Goal: Consume media (video, audio)

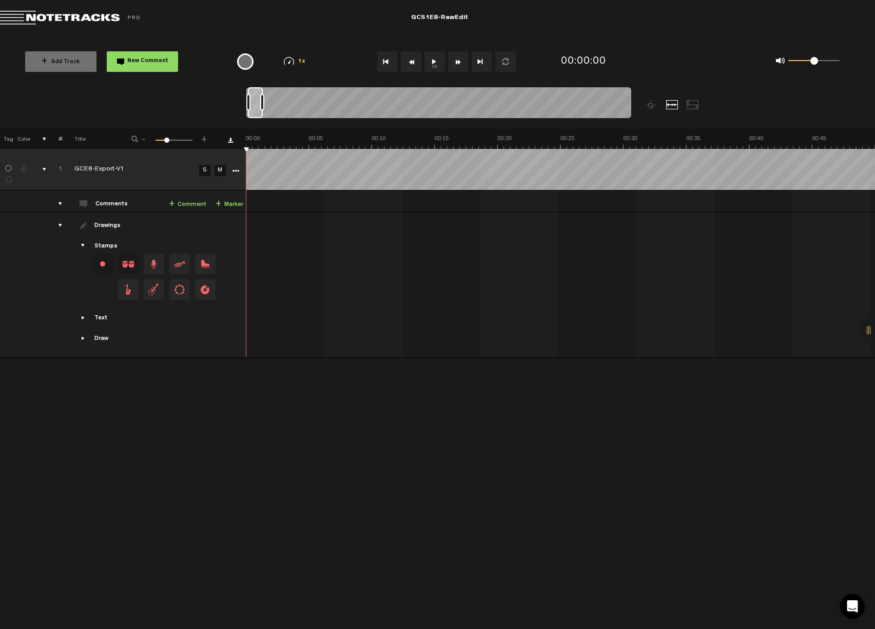
click at [433, 62] on button "1x" at bounding box center [434, 61] width 21 height 21
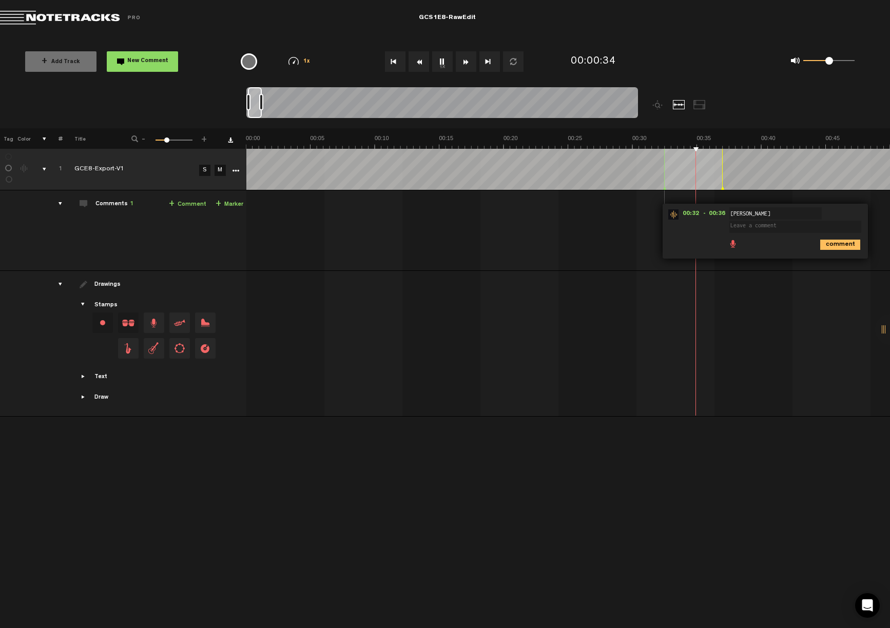
scroll to position [0, 62]
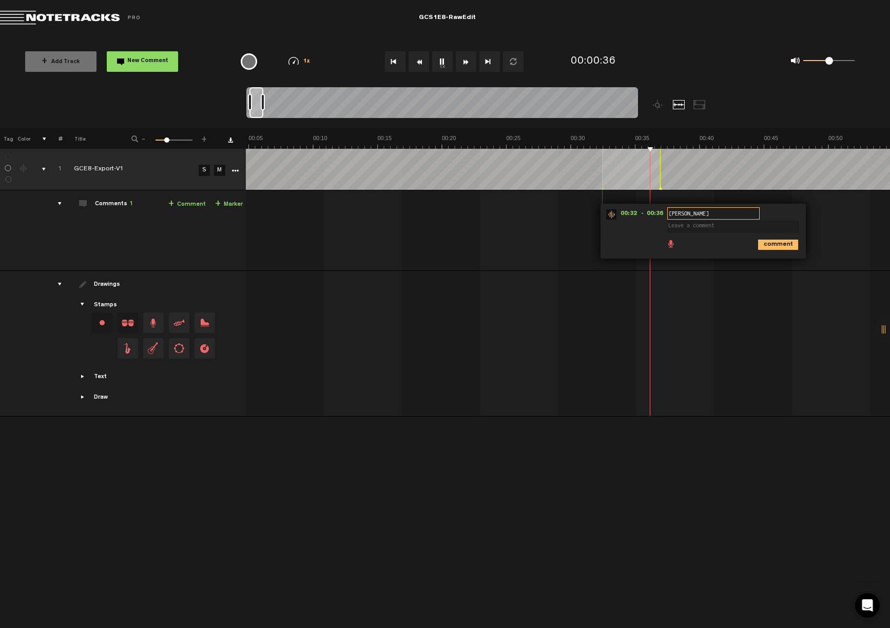
click at [733, 212] on input "[PERSON_NAME]" at bounding box center [713, 213] width 92 height 12
drag, startPoint x: 790, startPoint y: 220, endPoint x: 796, endPoint y: 221, distance: 6.3
click at [790, 220] on span at bounding box center [735, 221] width 136 height 21
click at [834, 229] on td "1 GCE8-Export-V1 S M GCE8-Export-V1 by Lower Street 1 collaborators 00:32 - 00:…" at bounding box center [568, 230] width 644 height 81
click at [828, 216] on span "Delete comment" at bounding box center [826, 214] width 12 height 7
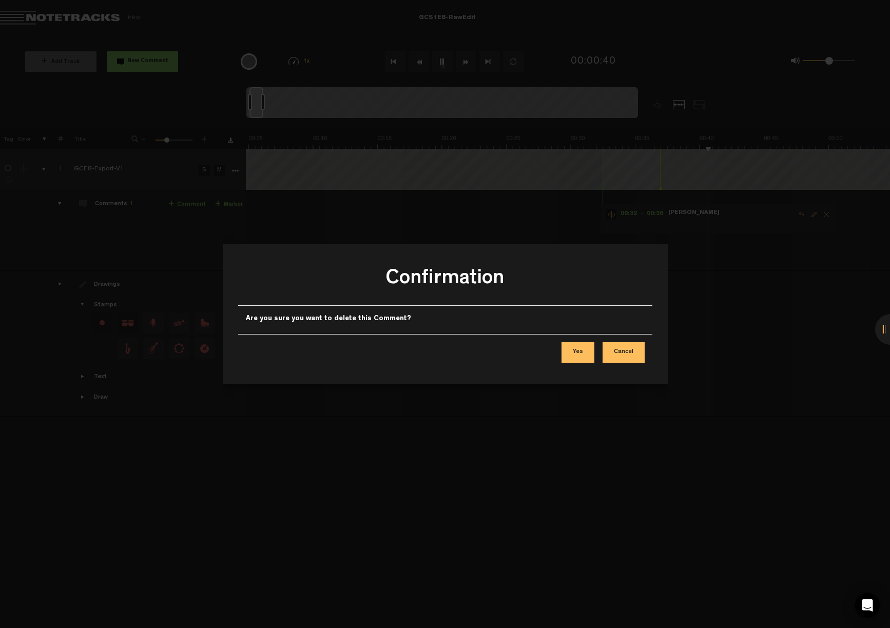
click at [588, 354] on button "Yes" at bounding box center [577, 352] width 33 height 21
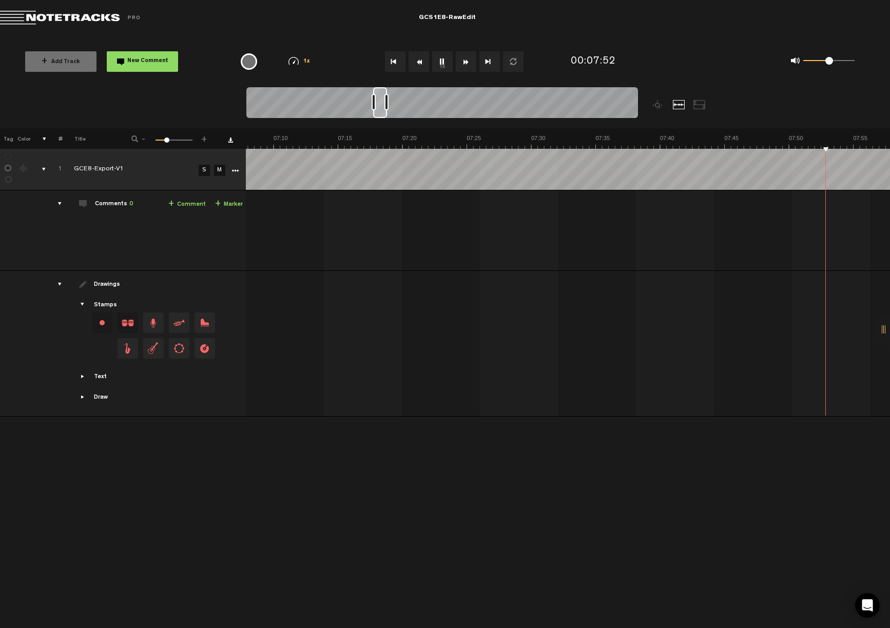
scroll to position [0, 5769]
click at [294, 60] on img at bounding box center [293, 61] width 10 height 8
click at [310, 166] on li "1.25x" at bounding box center [303, 169] width 62 height 21
click at [444, 63] on button "1.25x" at bounding box center [442, 61] width 21 height 21
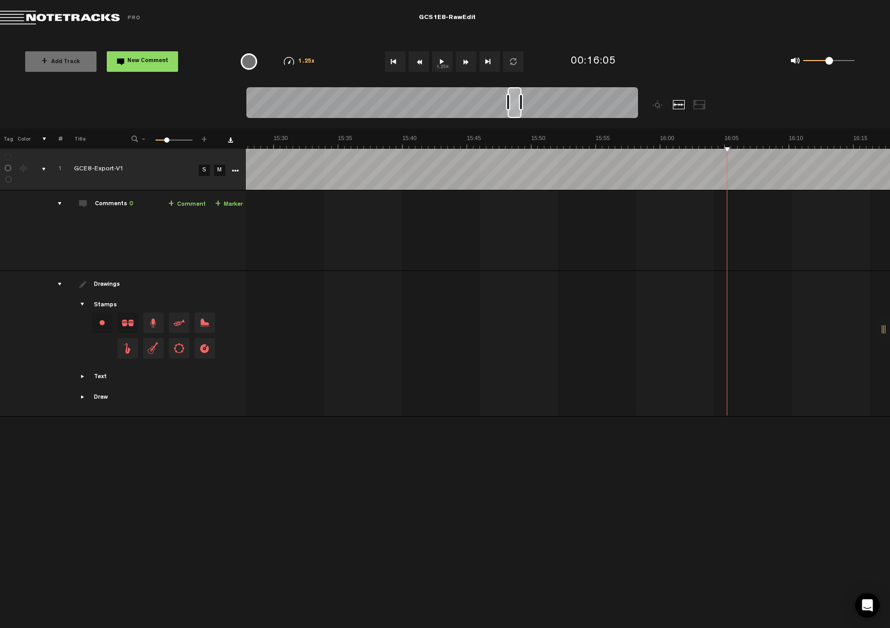
click at [440, 64] on button "1.25x" at bounding box center [442, 61] width 21 height 21
click at [441, 59] on button "1.25x" at bounding box center [442, 61] width 21 height 21
